Goal: Check status

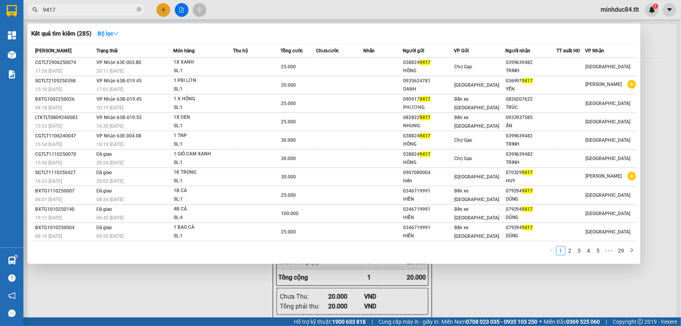
click at [96, 10] on input "9417" at bounding box center [89, 9] width 92 height 9
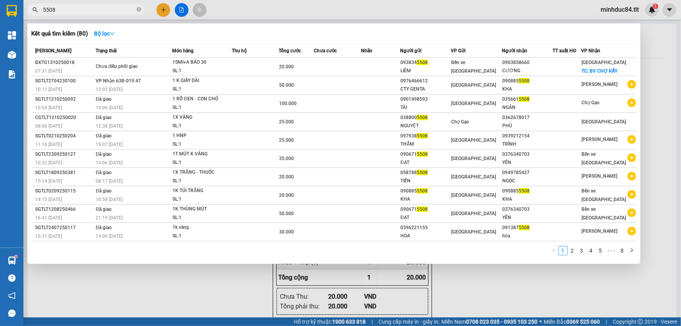
click at [96, 10] on input "5508" at bounding box center [89, 9] width 92 height 9
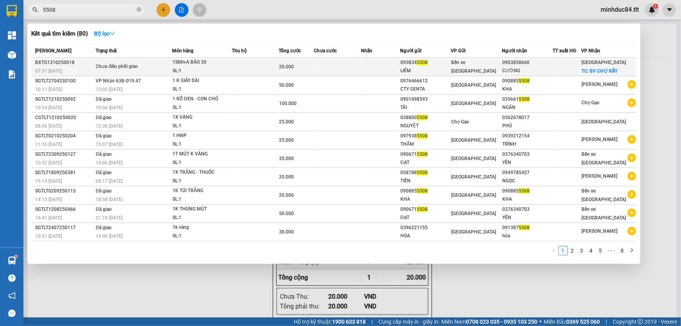
type input "5508"
click at [144, 70] on div "Chưa điều phối giao" at bounding box center [125, 66] width 59 height 9
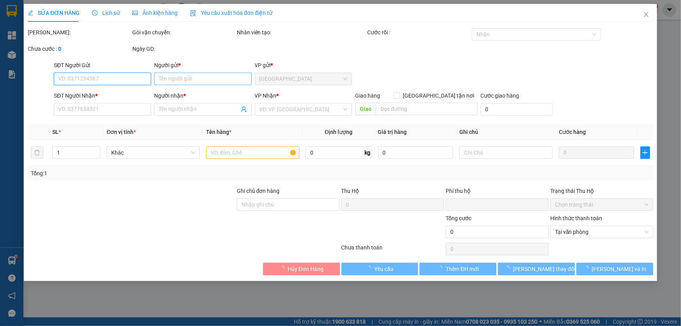
type input "0938345508"
type input "LIÊM"
type input "0903858660"
type input "CƯỜNG"
checkbox input "true"
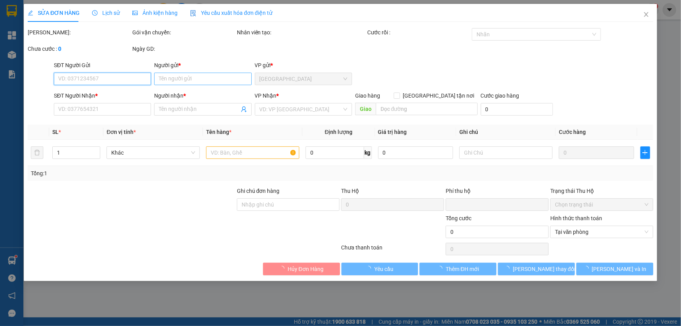
type input "BV CHỢ RẪY"
type input "0"
type input "20.000"
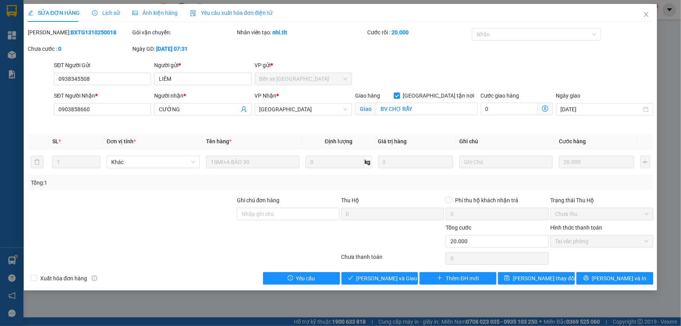
click at [102, 16] on div "Lịch sử" at bounding box center [106, 13] width 28 height 9
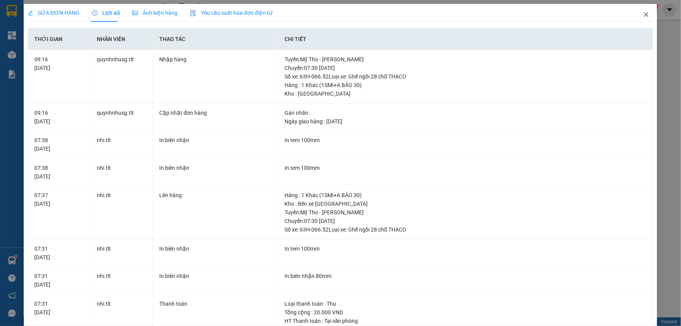
click at [643, 18] on icon "close" at bounding box center [646, 14] width 6 height 6
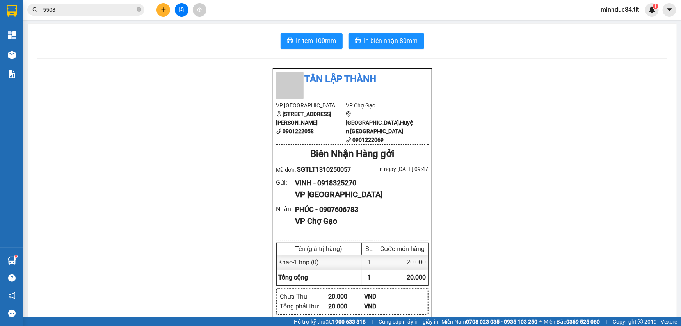
click at [68, 8] on input "5508" at bounding box center [89, 9] width 92 height 9
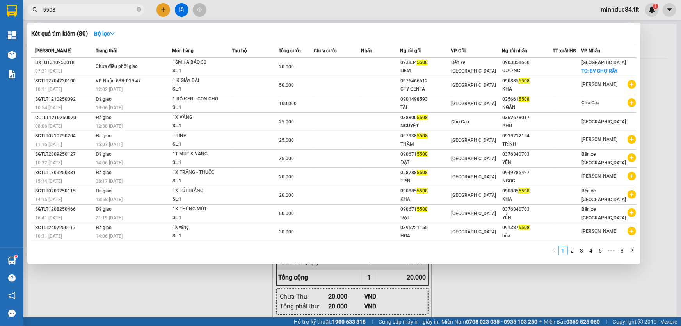
click at [68, 8] on input "5508" at bounding box center [89, 9] width 92 height 9
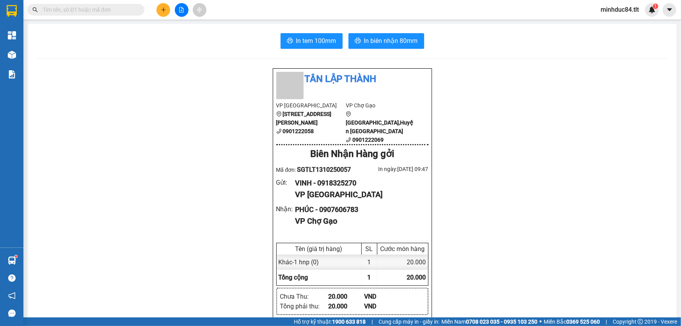
click at [102, 17] on div "Kết quả tìm kiếm ( 80 ) Bộ lọc Mã ĐH Trạng thái Món hàng Thu hộ Tổng cước Chưa …" at bounding box center [340, 10] width 681 height 20
click at [97, 16] on div "Kết quả tìm kiếm ( 80 ) Bộ lọc Mã ĐH Trạng thái Món hàng Thu hộ Tổng cước Chưa …" at bounding box center [76, 10] width 152 height 14
click at [94, 12] on input "text" at bounding box center [89, 9] width 92 height 9
click at [75, 11] on input "text" at bounding box center [89, 9] width 92 height 9
